Goal: Find specific page/section: Find specific page/section

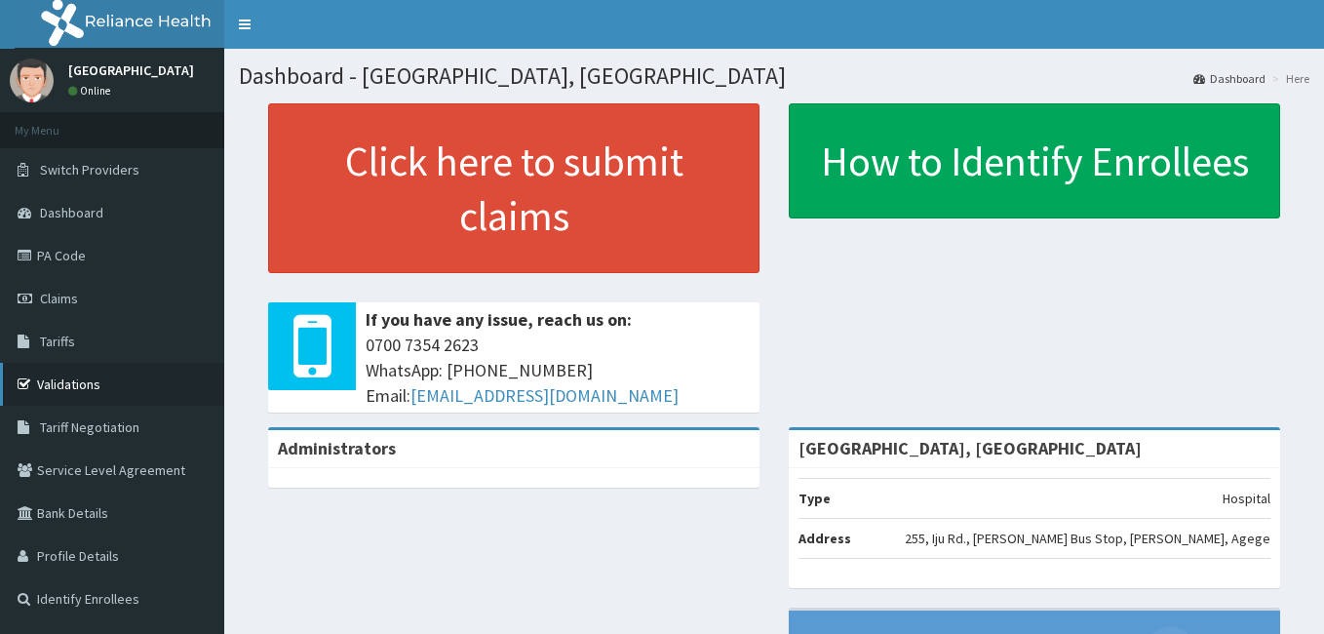
click at [99, 374] on link "Validations" at bounding box center [112, 384] width 224 height 43
click at [92, 343] on link "Tariffs" at bounding box center [112, 341] width 224 height 43
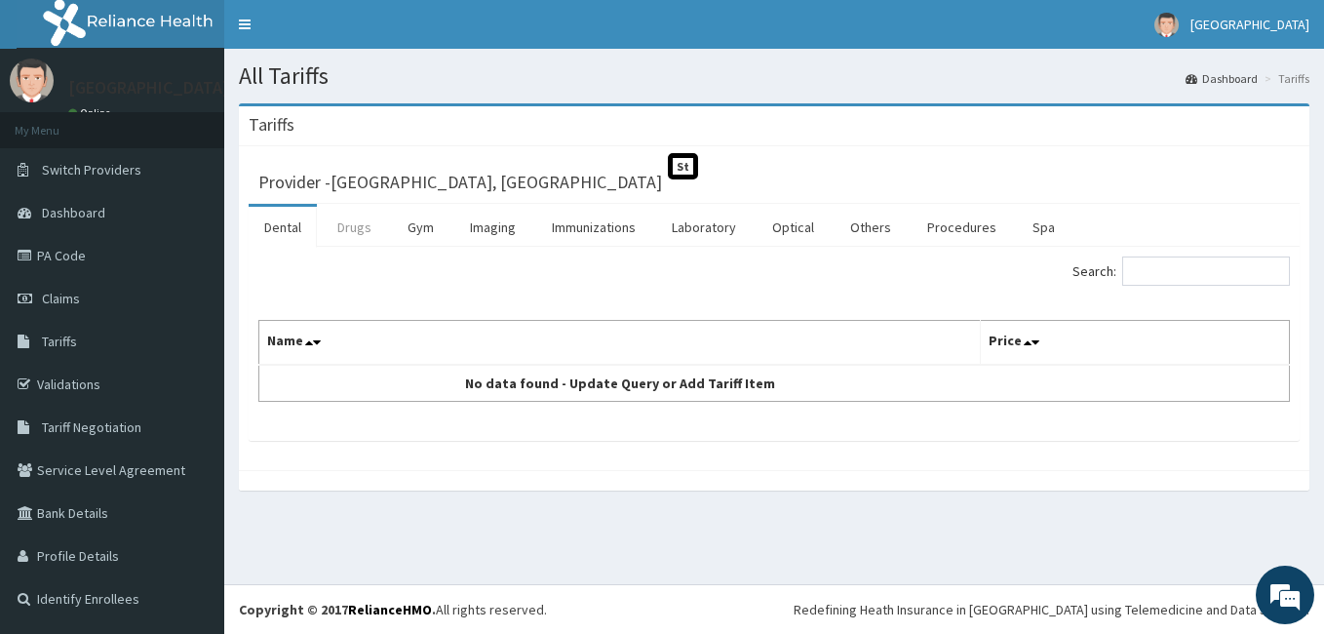
click at [360, 231] on link "Drugs" at bounding box center [354, 227] width 65 height 41
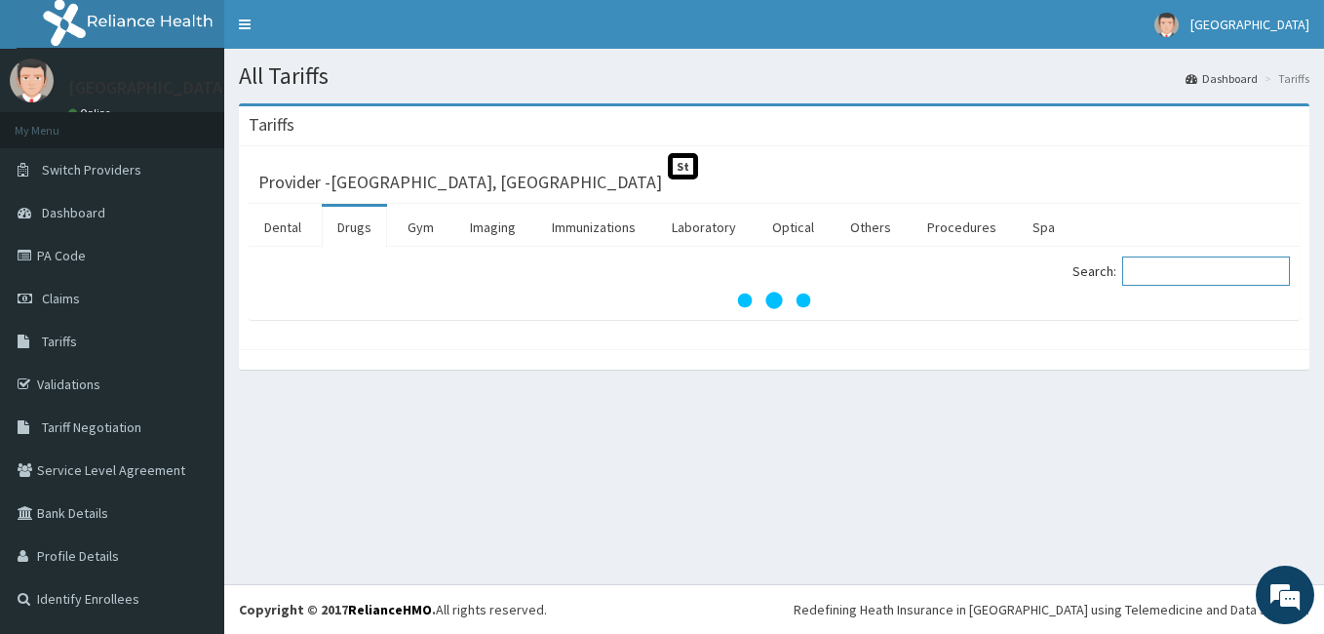
click at [1203, 269] on input "Search:" at bounding box center [1206, 270] width 168 height 29
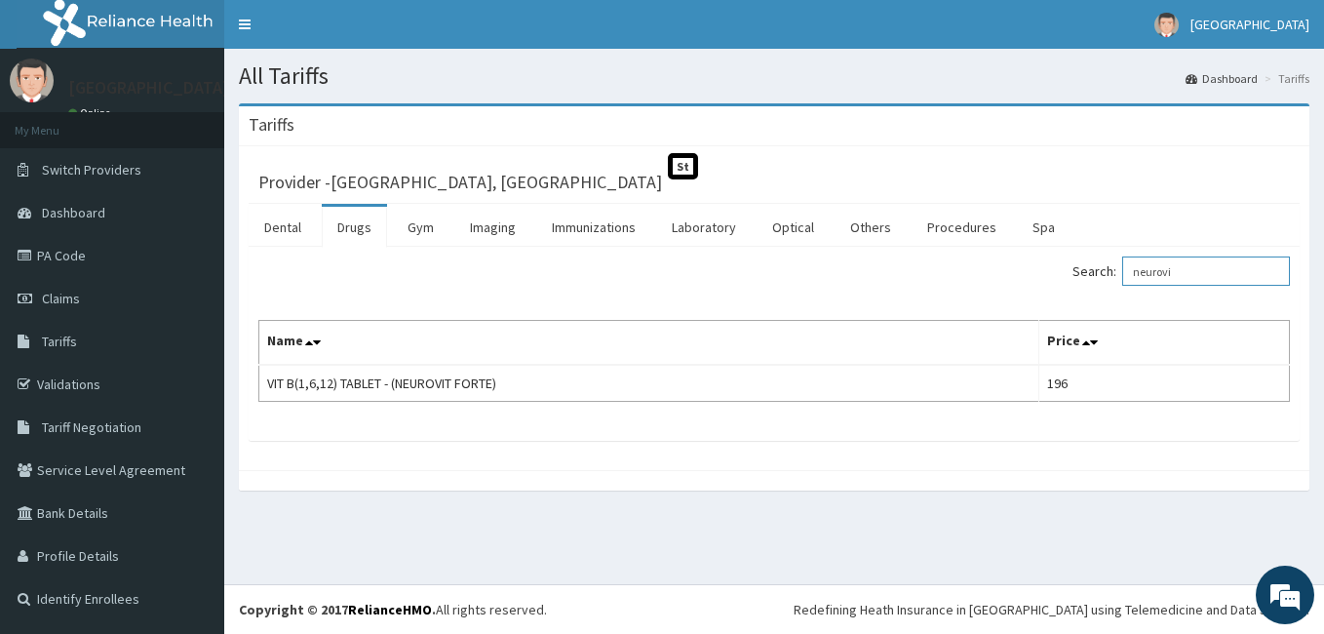
type input "neurovi"
click at [41, 256] on link "PA Code" at bounding box center [112, 255] width 224 height 43
